Goal: Information Seeking & Learning: Find specific fact

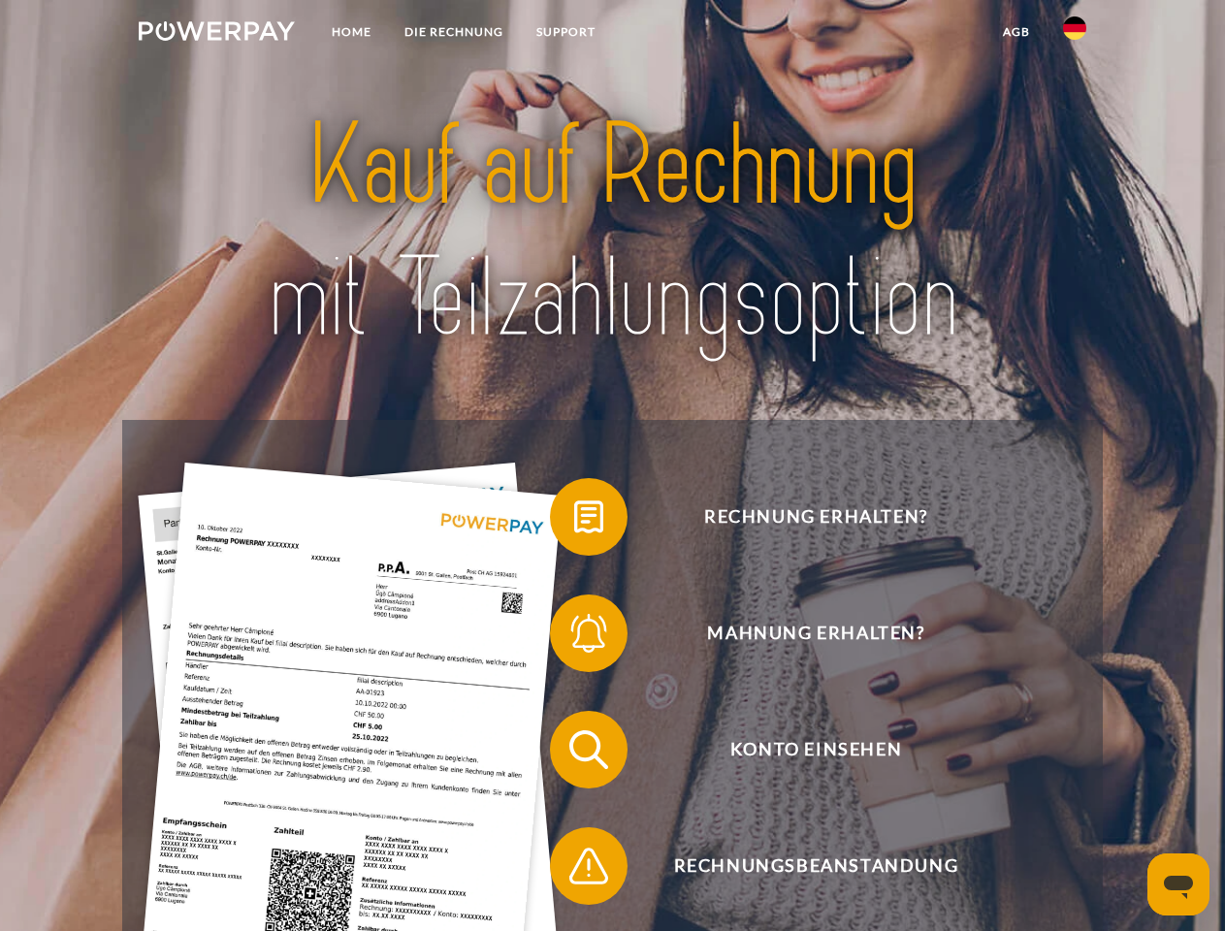
click at [216, 34] on img at bounding box center [217, 30] width 156 height 19
click at [1075, 34] on img at bounding box center [1074, 27] width 23 height 23
click at [1016, 32] on link "agb" at bounding box center [1017, 32] width 60 height 35
click at [574, 521] on span at bounding box center [559, 517] width 97 height 97
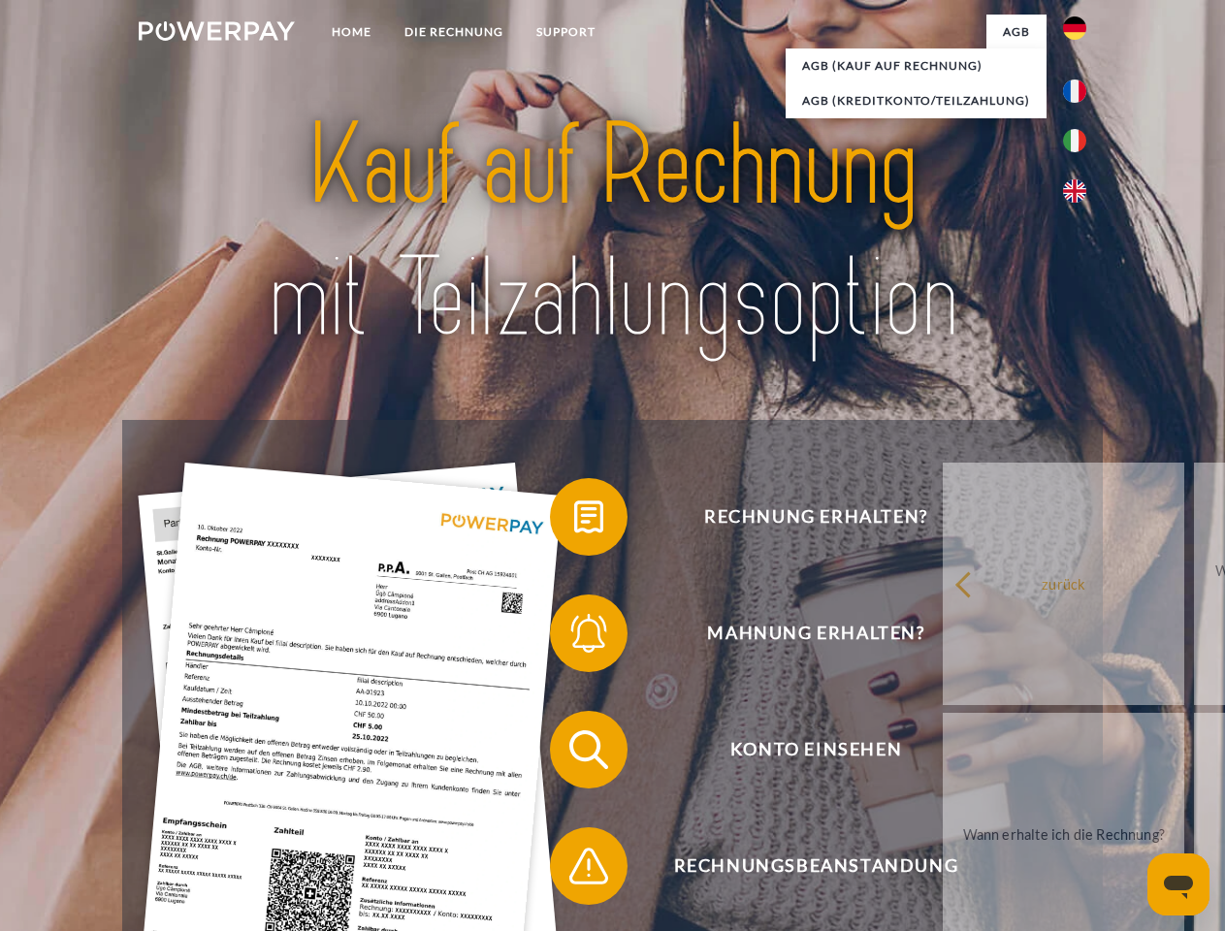
click at [574, 637] on div "Rechnung erhalten? Mahnung erhalten? Konto einsehen" at bounding box center [612, 808] width 980 height 776
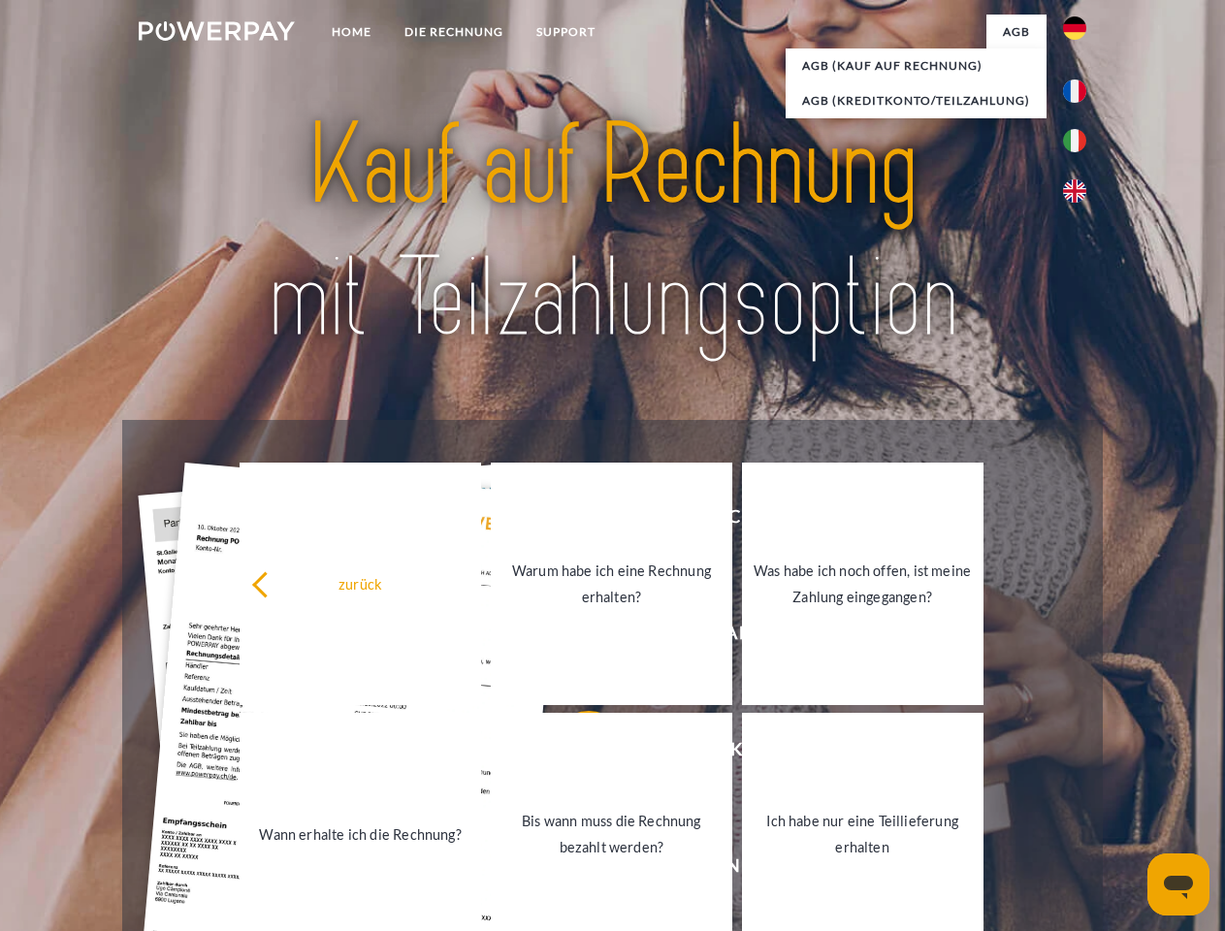
click at [574, 754] on link "Bis wann muss die Rechnung bezahlt werden?" at bounding box center [612, 834] width 242 height 243
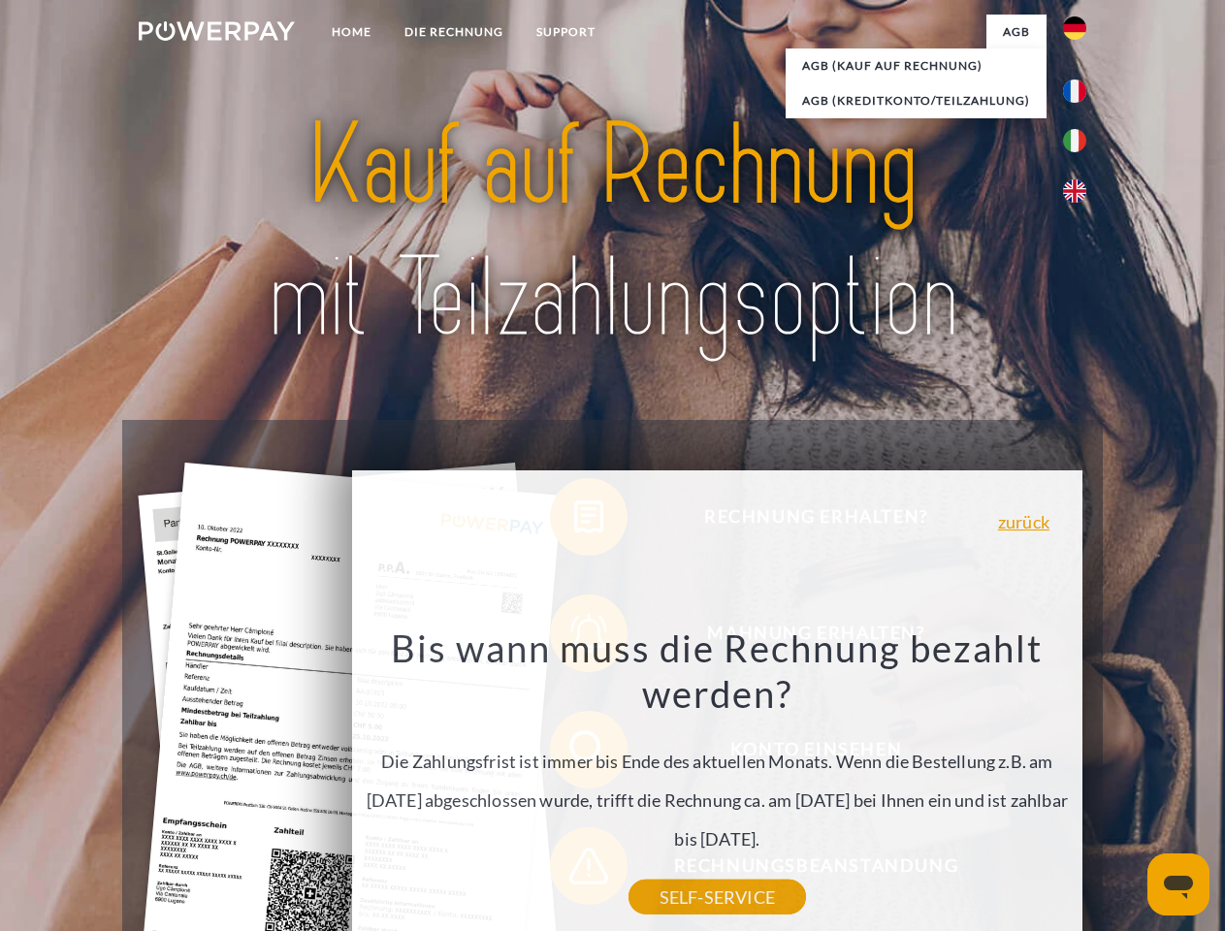
click at [574, 870] on div "Rechnung erhalten? Mahnung erhalten? Konto einsehen" at bounding box center [612, 808] width 980 height 776
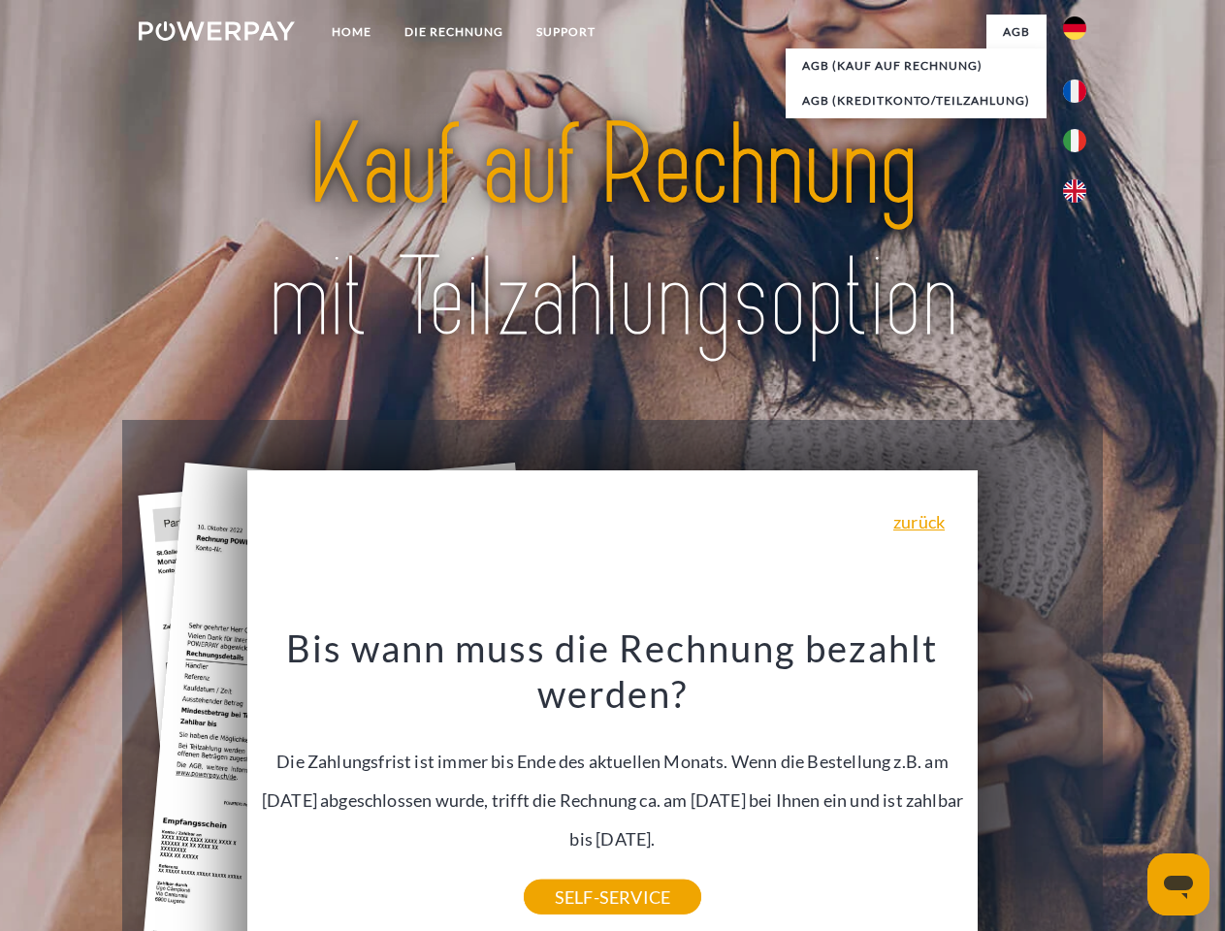
click at [1179, 885] on icon "Messaging-Fenster öffnen" at bounding box center [1178, 887] width 29 height 23
